Goal: Check status: Check status

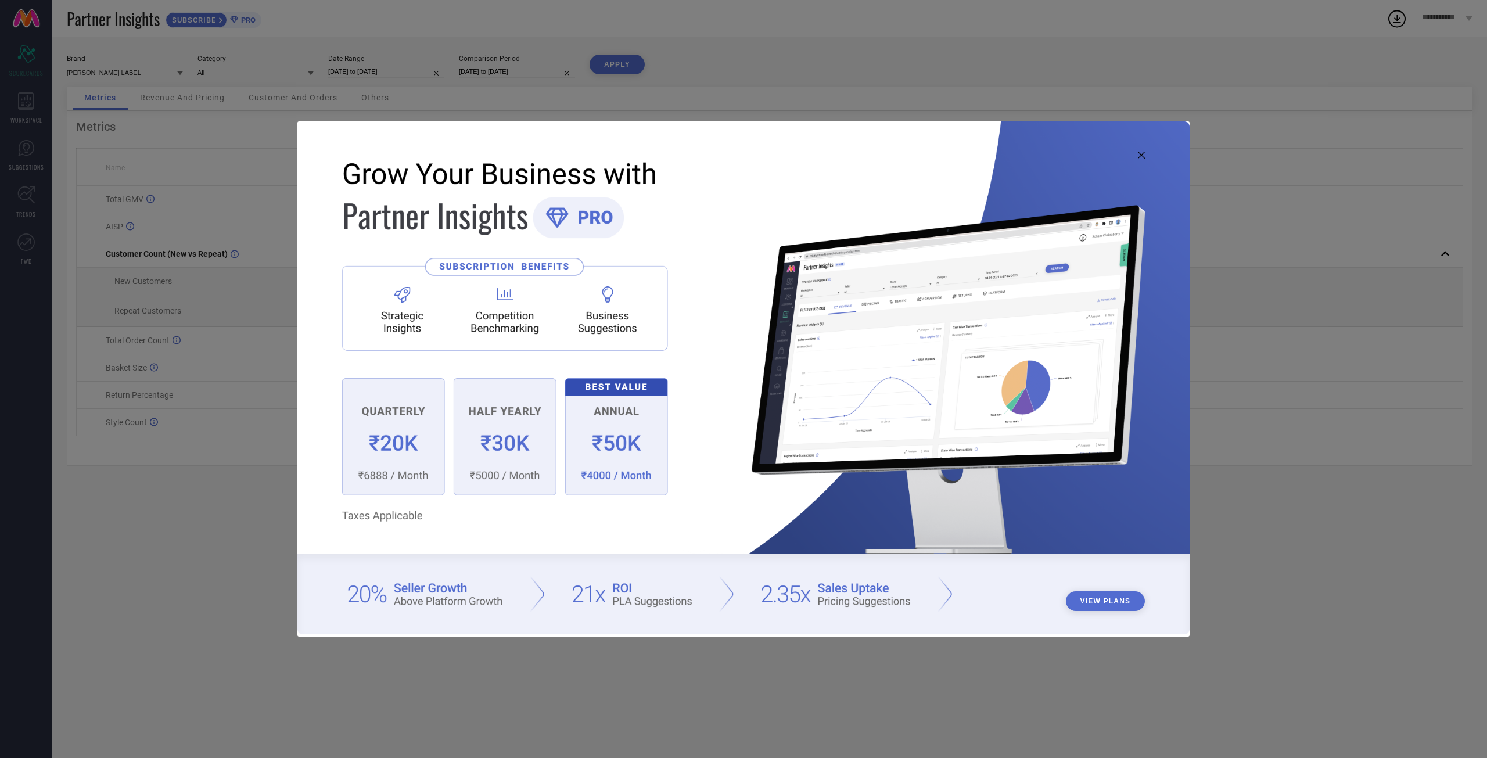
click at [1147, 156] on img at bounding box center [743, 377] width 892 height 513
click at [1147, 150] on img at bounding box center [743, 377] width 892 height 513
click at [1141, 152] on icon at bounding box center [1141, 155] width 7 height 7
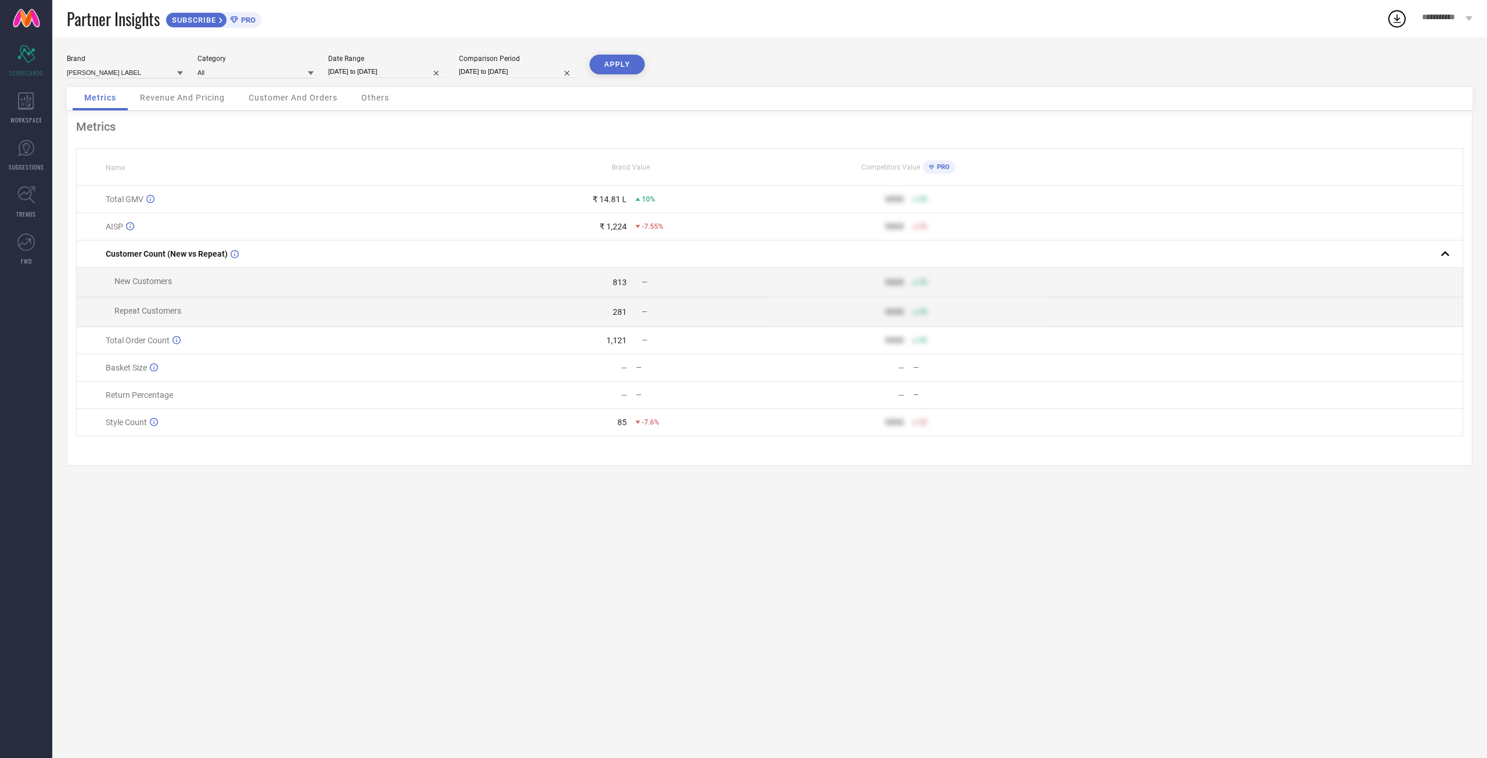
click at [406, 61] on div "Date Range" at bounding box center [386, 59] width 116 height 8
click at [410, 71] on input "[DATE] to [DATE]" at bounding box center [386, 72] width 116 height 12
select select "9"
select select "2025"
select select "10"
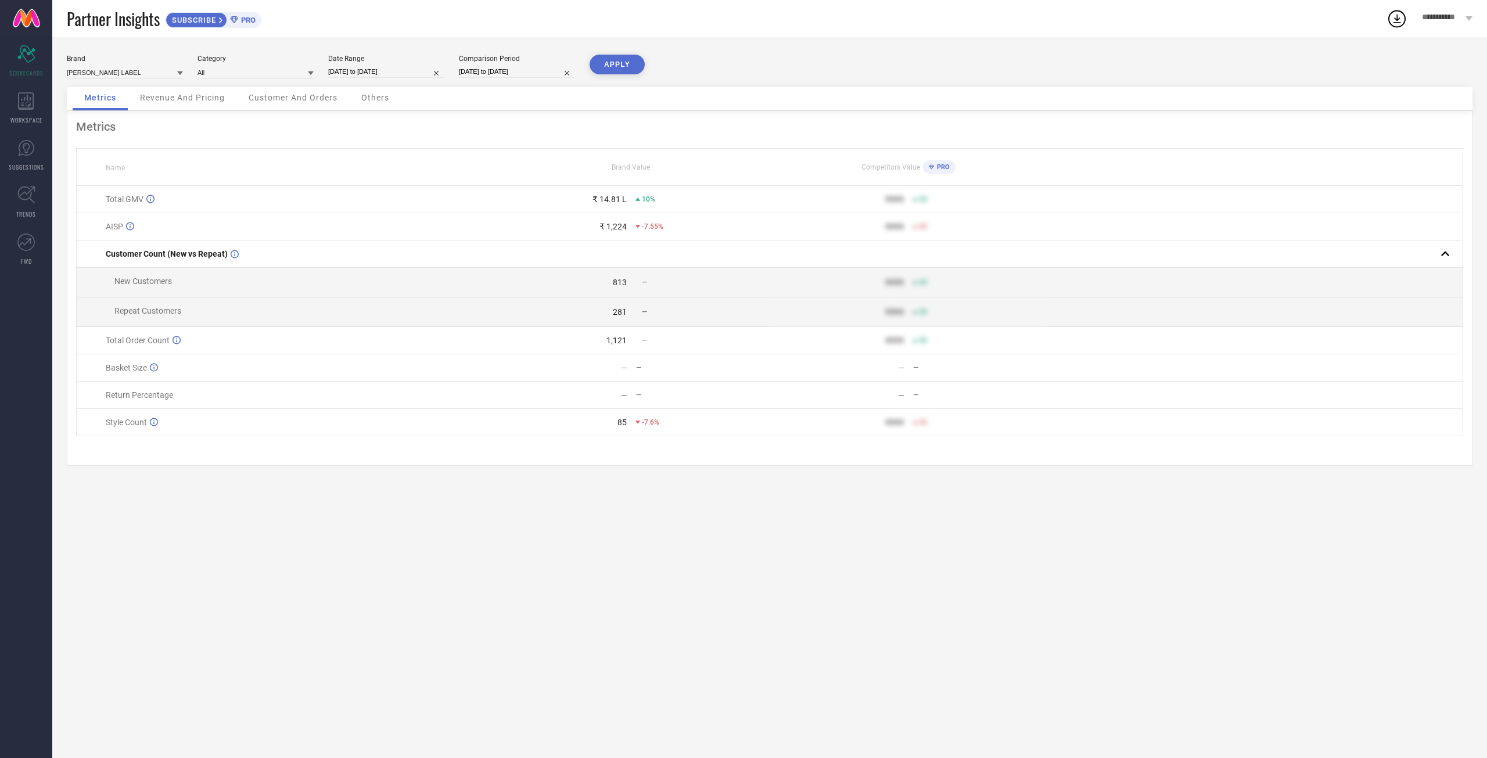
select select "2025"
click at [344, 96] on icon at bounding box center [344, 95] width 4 height 7
select select "8"
select select "2025"
select select "9"
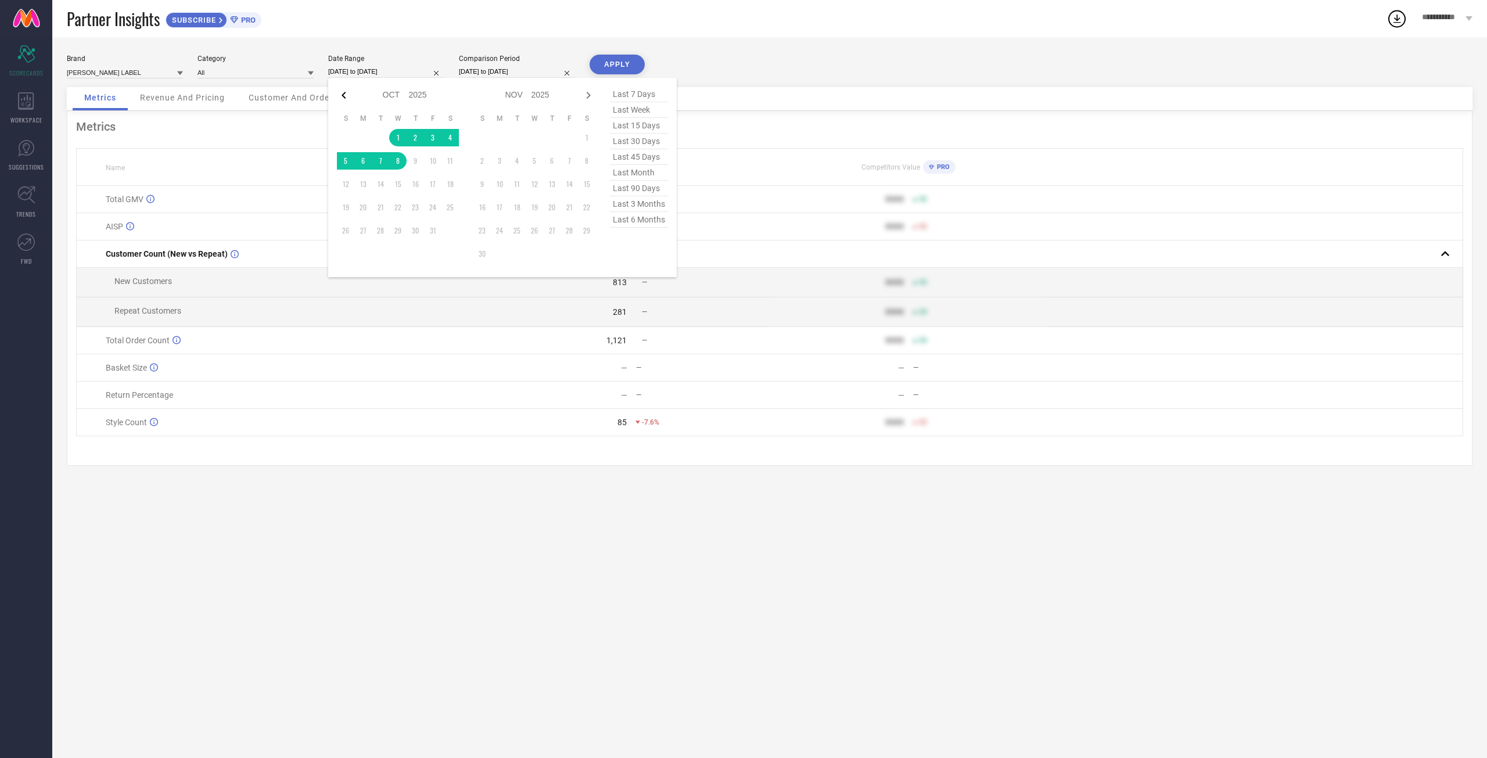
select select "2025"
click at [362, 138] on td "1" at bounding box center [362, 137] width 17 height 17
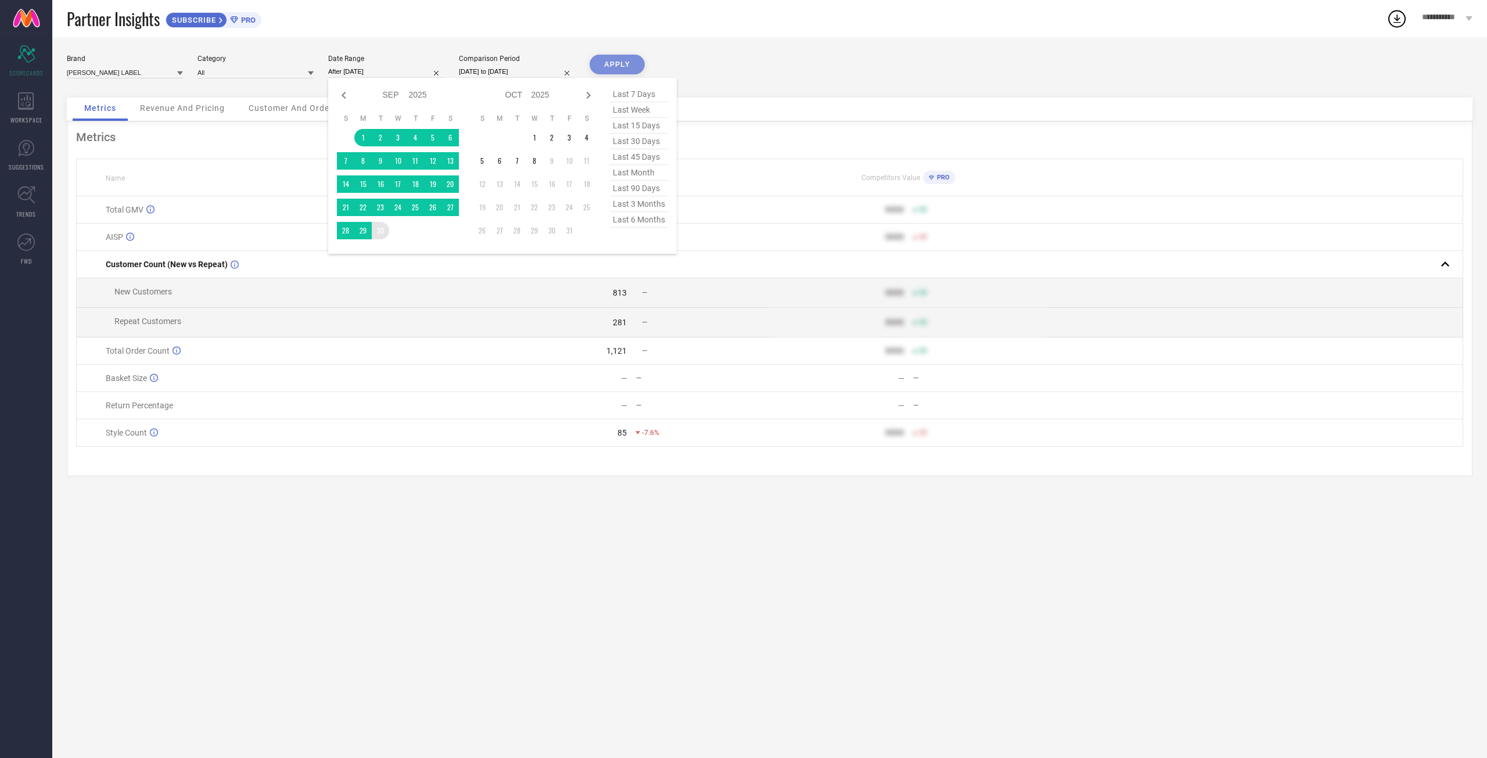
type input "[DATE] to [DATE]"
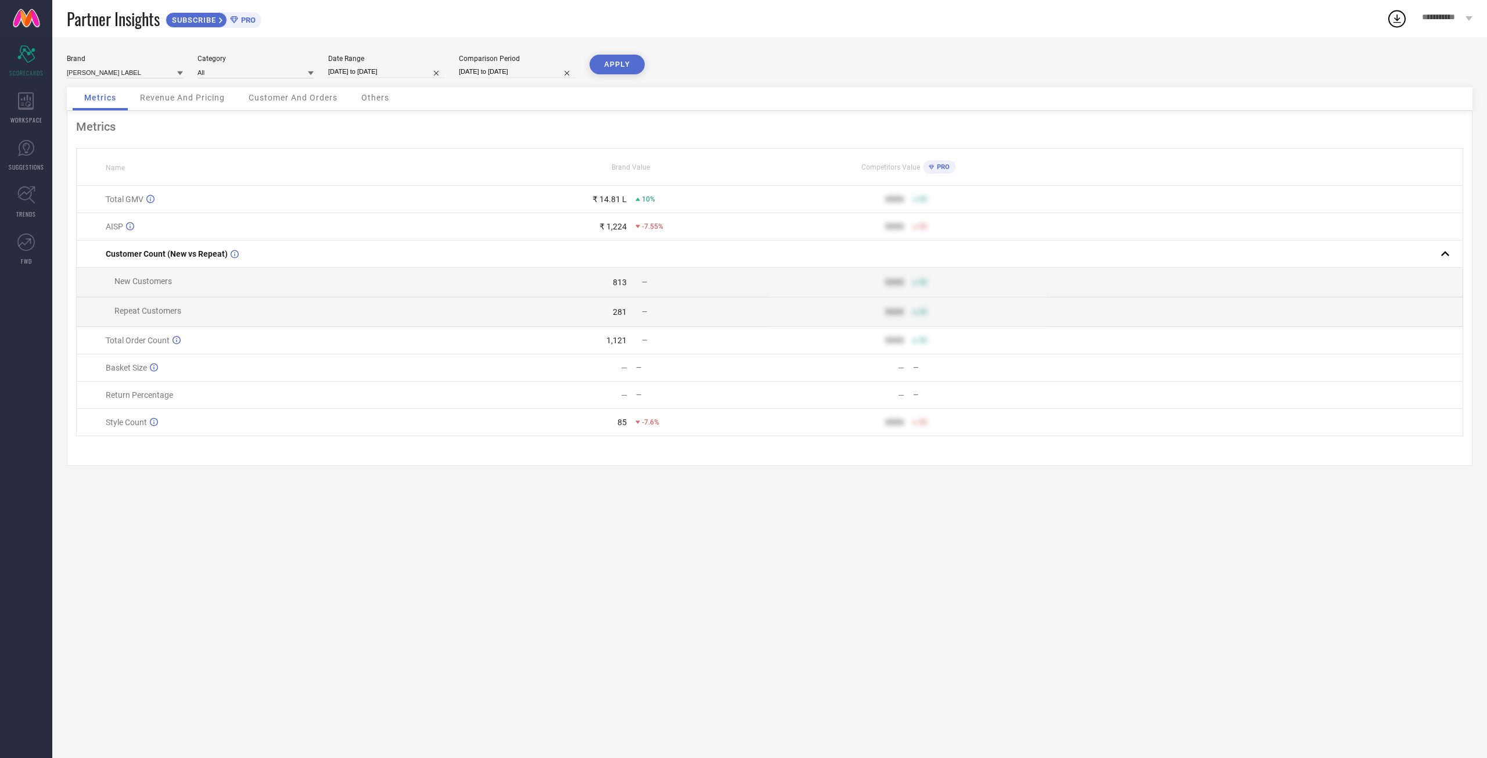
click at [631, 55] on button "APPLY" at bounding box center [617, 65] width 55 height 20
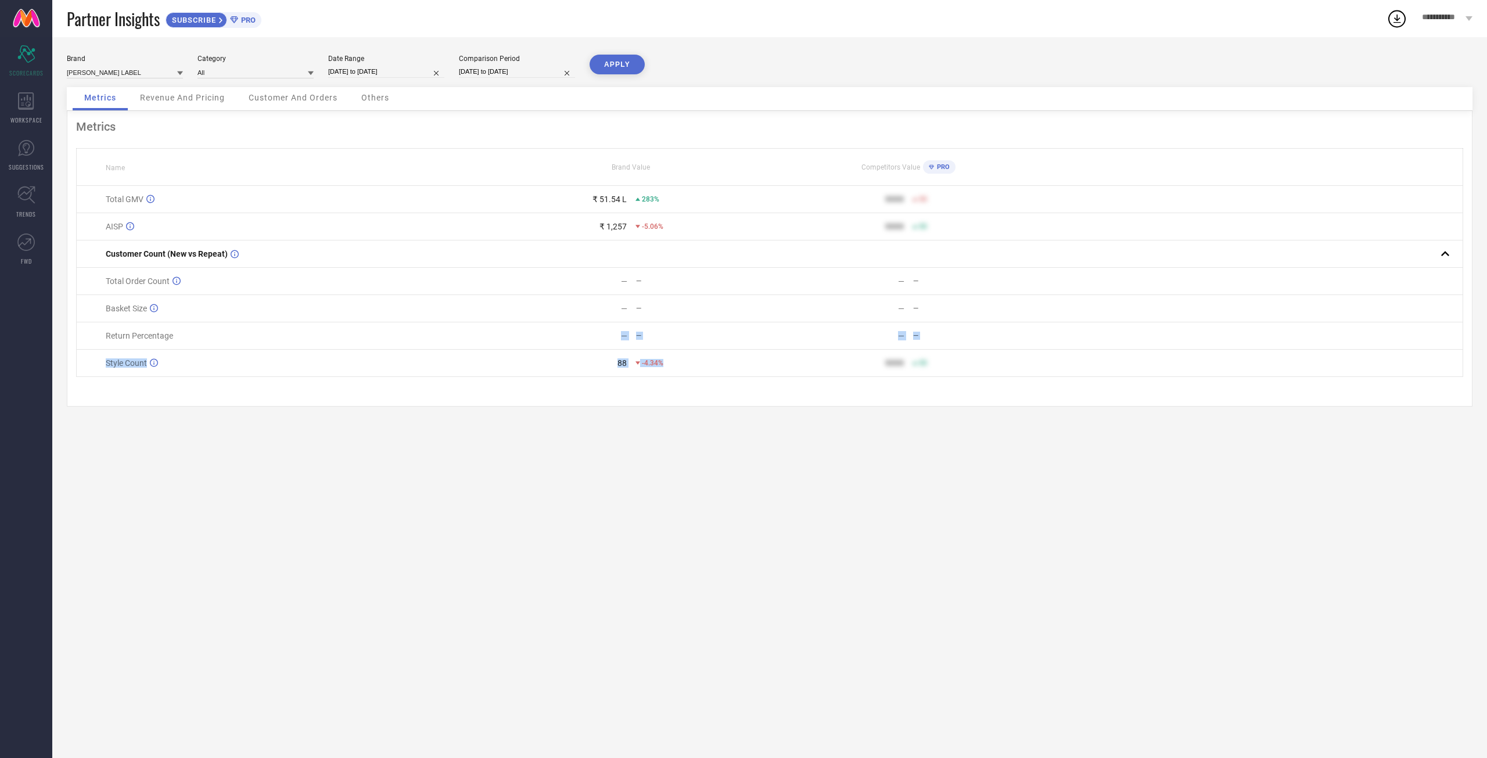
drag, startPoint x: 594, startPoint y: 370, endPoint x: 705, endPoint y: 385, distance: 112.0
type textarea "— — — — Style Count 88 -4.34%"
click at [705, 377] on tbody "Total GMV ₹ 51.54 L 283% 9999 50 AISP ₹ 1,257 -5.06% 9999 50 Customer Count (Ne…" at bounding box center [770, 281] width 1386 height 191
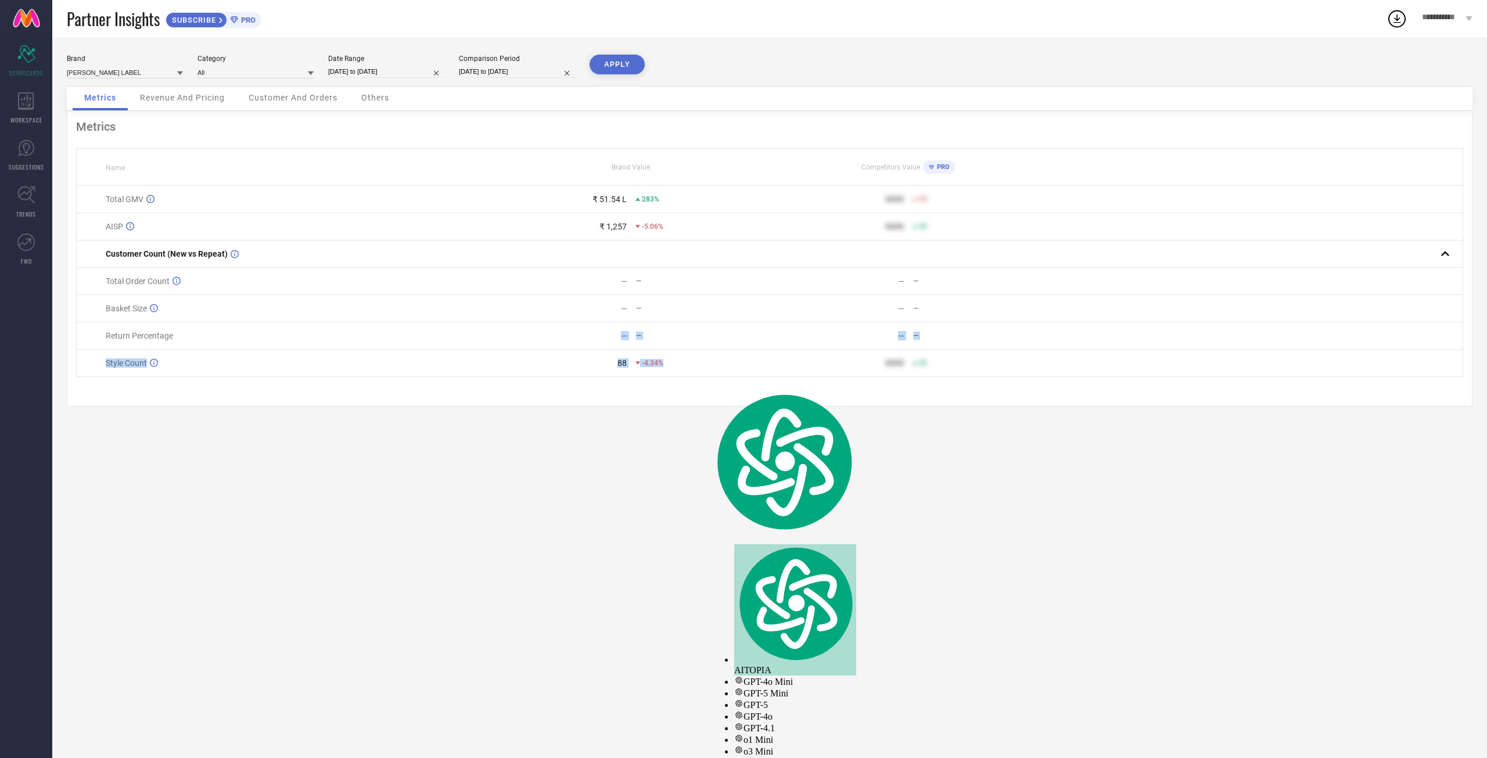
click at [704, 377] on td "88 -4.34%" at bounding box center [631, 363] width 277 height 27
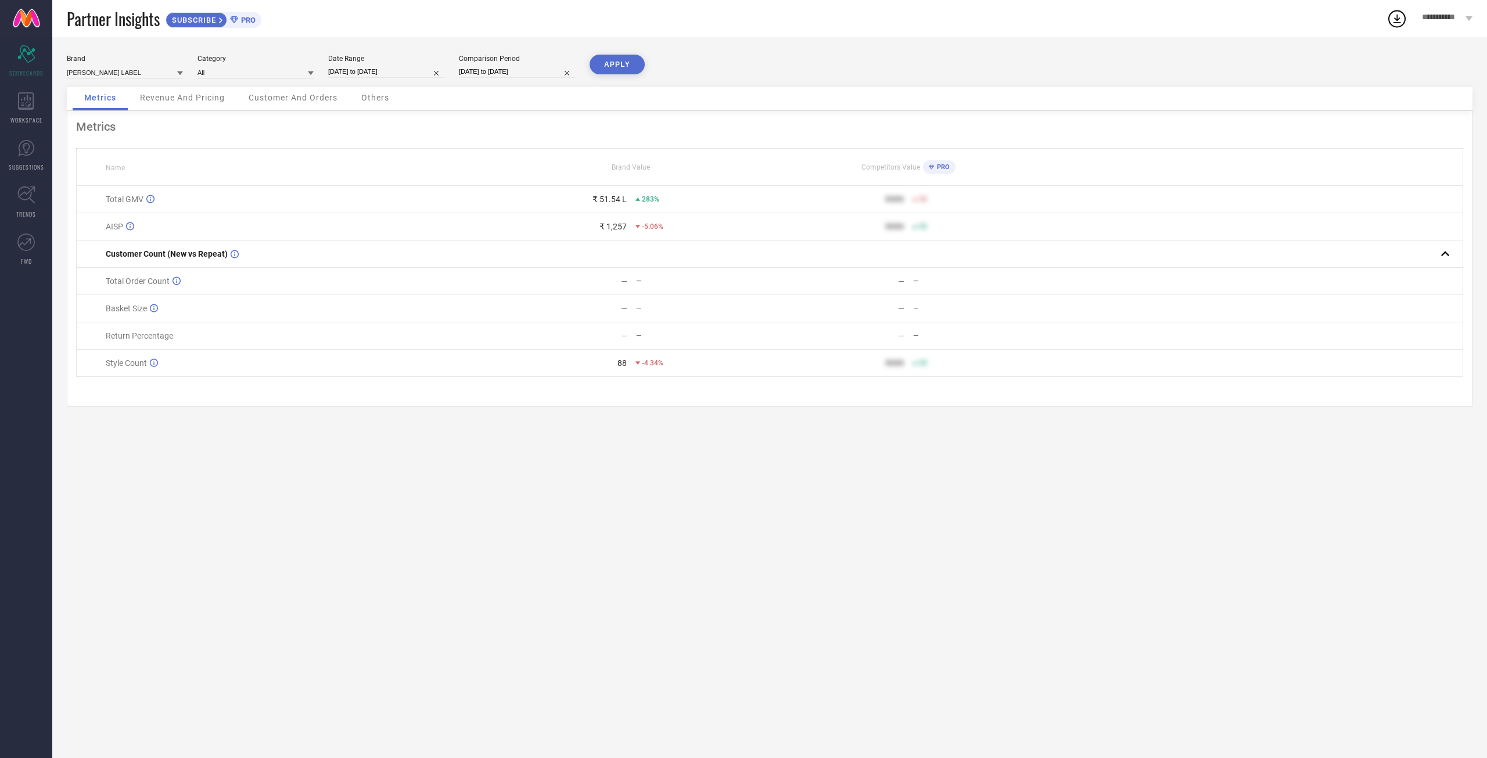
click at [454, 289] on td "Total Order Count" at bounding box center [285, 281] width 416 height 27
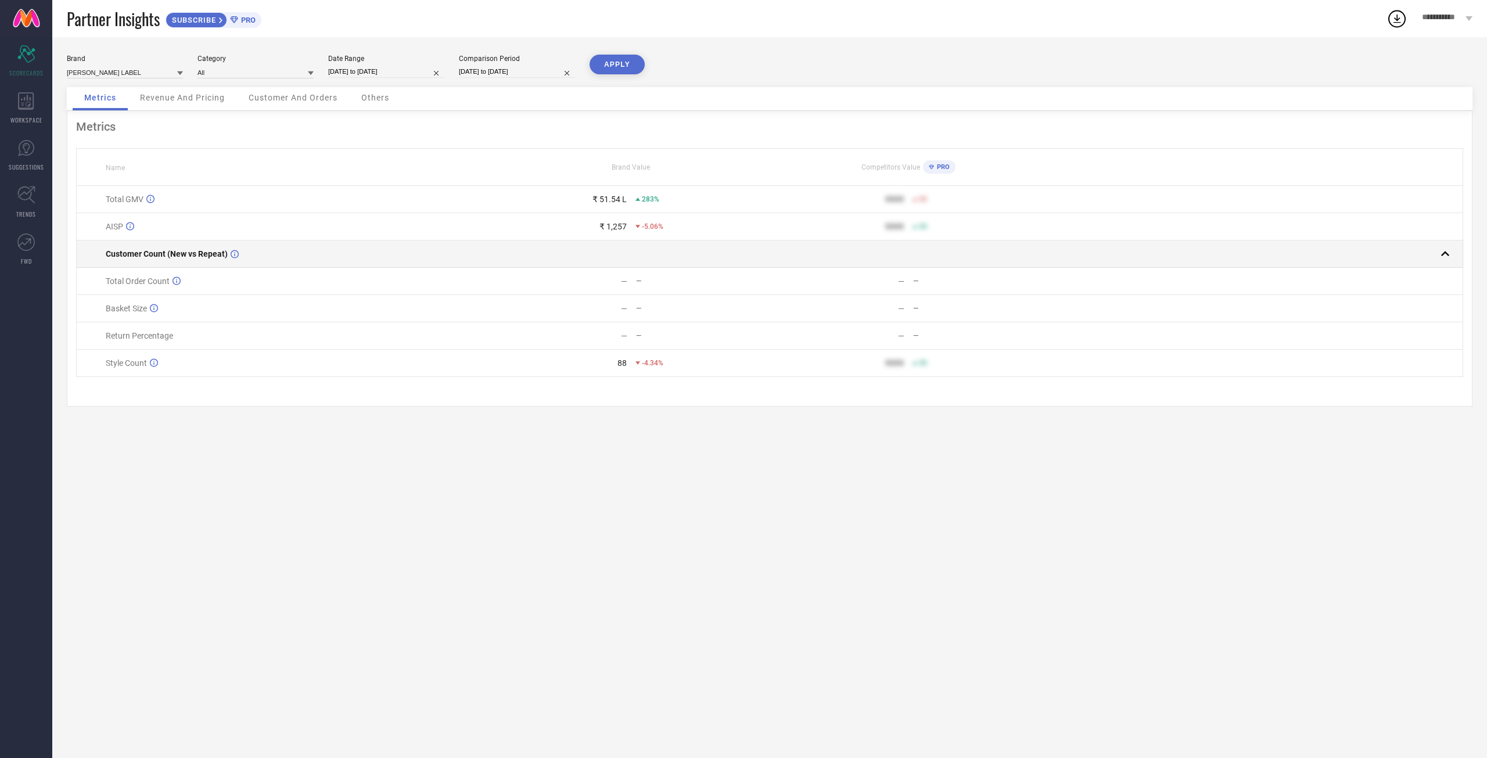
click at [451, 258] on div "Customer Count (New vs Repeat)" at bounding box center [299, 253] width 386 height 9
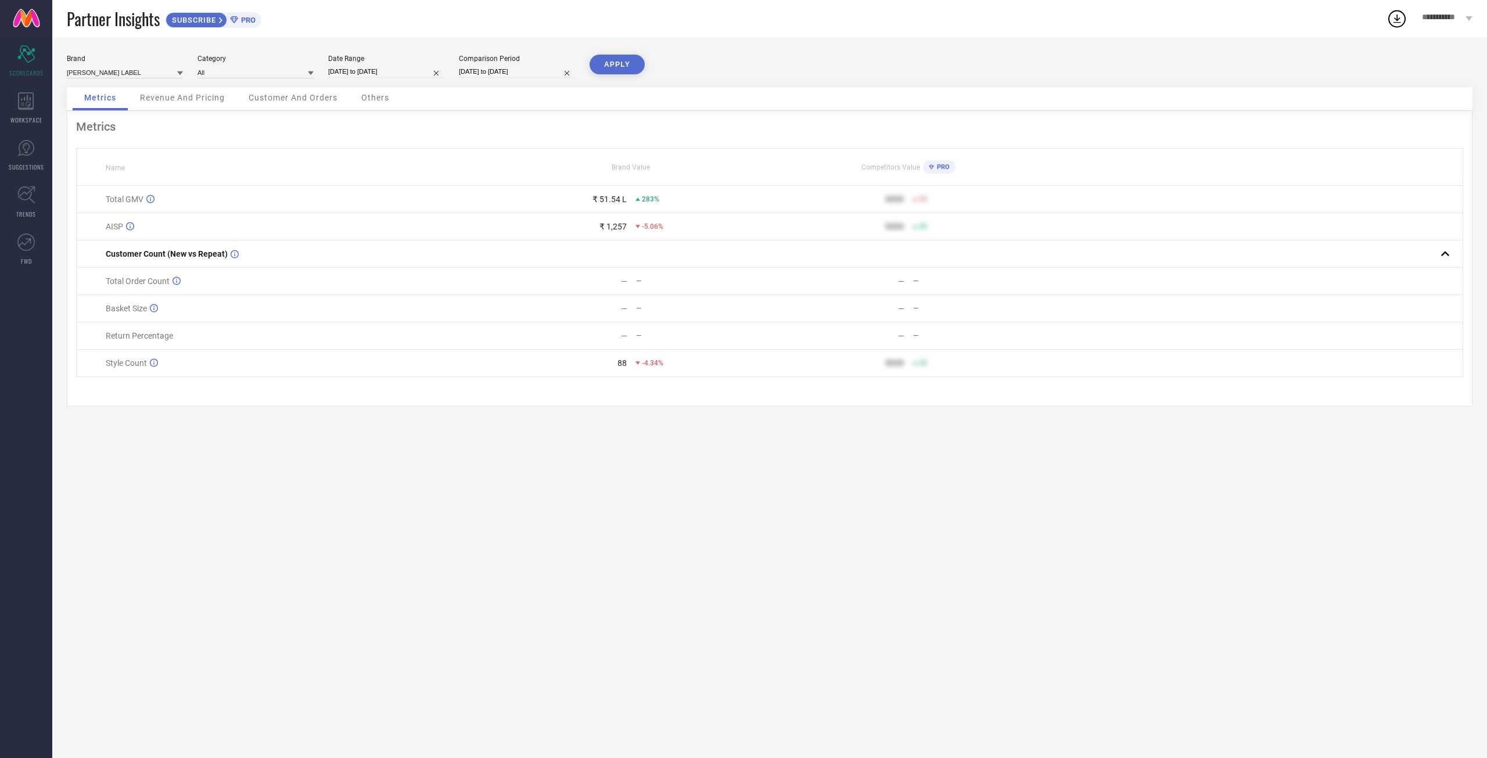
click at [154, 96] on div "Revenue And Pricing" at bounding box center [182, 98] width 108 height 23
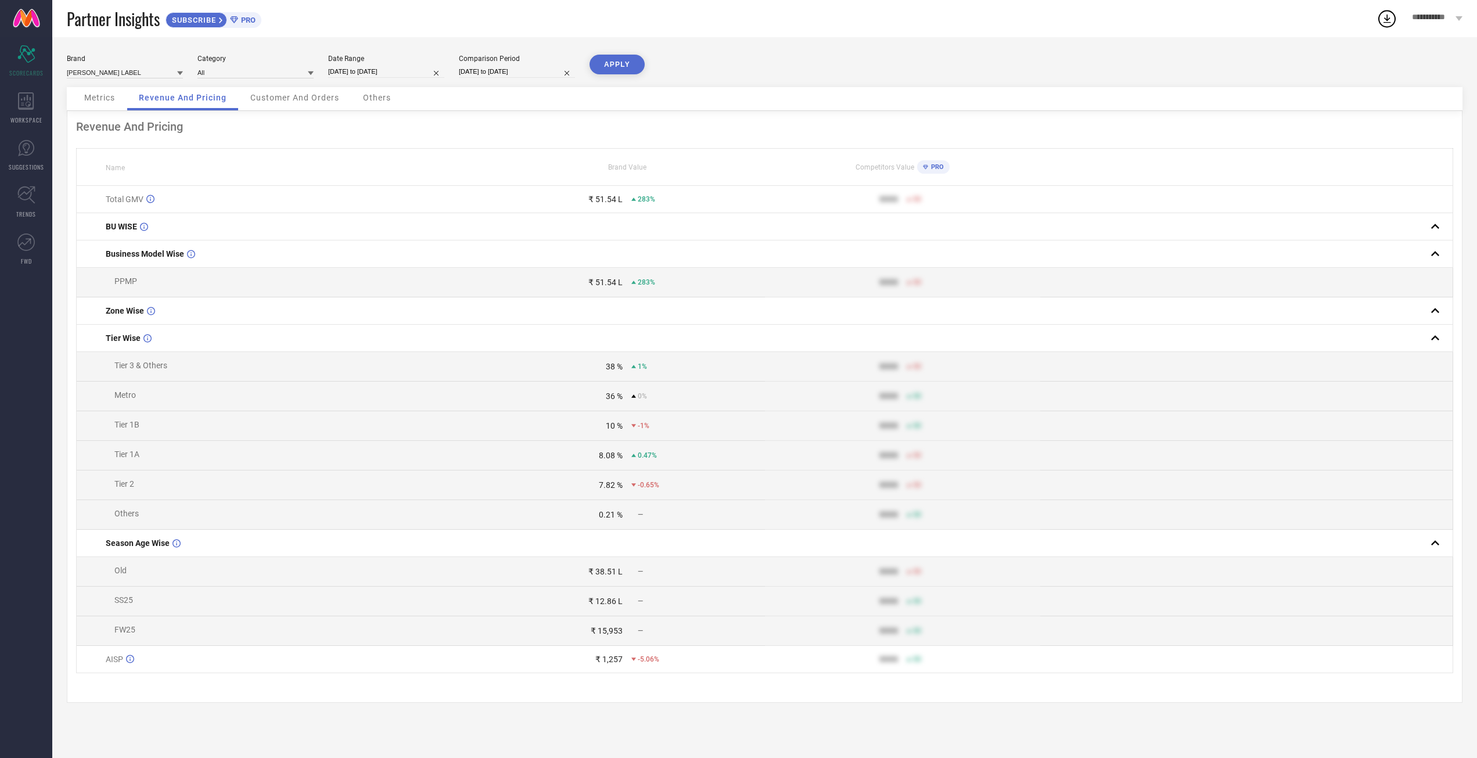
click at [294, 95] on div "Customer And Orders" at bounding box center [295, 98] width 112 height 23
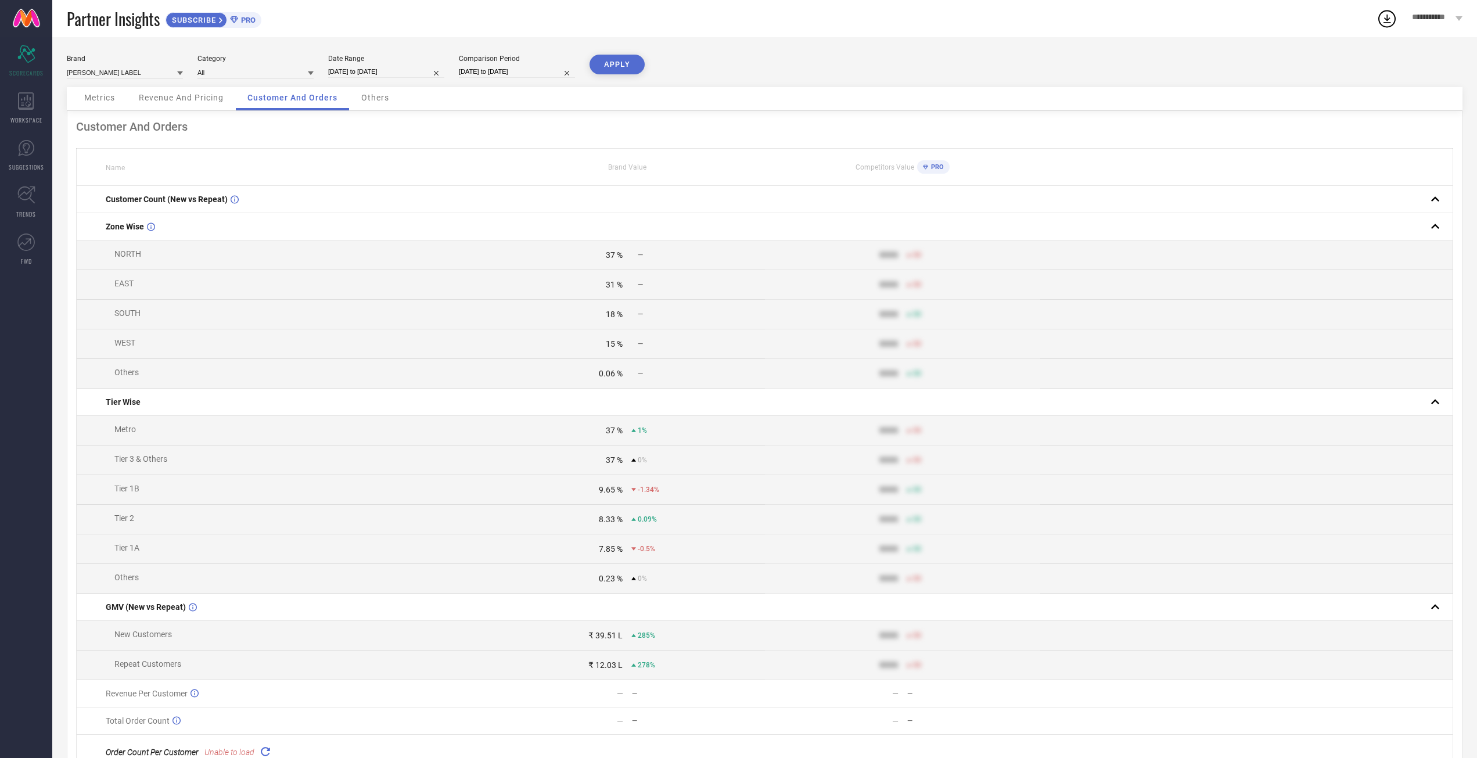
click at [371, 102] on span "Others" at bounding box center [375, 97] width 28 height 9
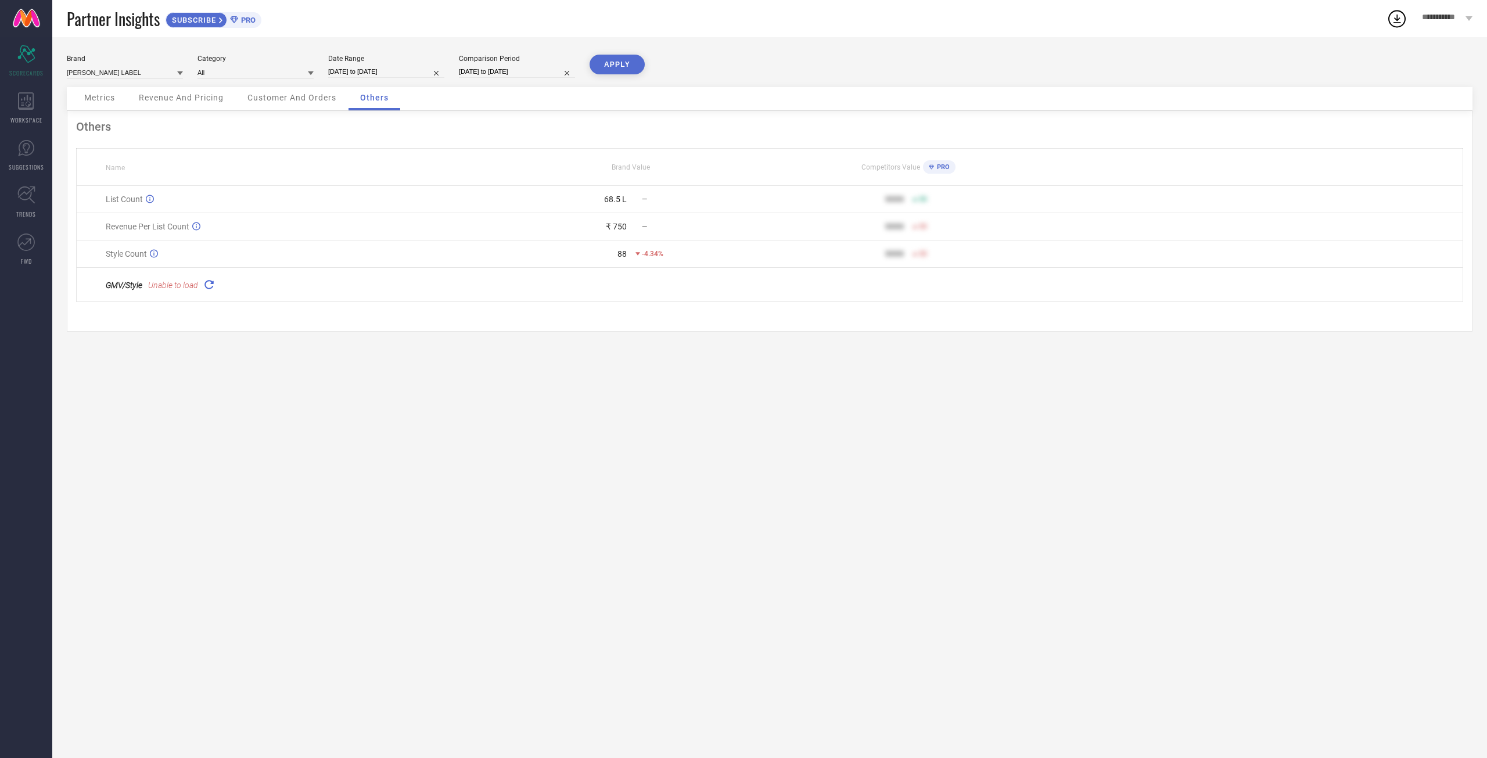
click at [194, 290] on span "Unable to load" at bounding box center [173, 285] width 50 height 9
click at [209, 291] on icon at bounding box center [208, 284] width 13 height 13
click at [102, 102] on span "Metrics" at bounding box center [99, 97] width 31 height 9
